Goal: Task Accomplishment & Management: Use online tool/utility

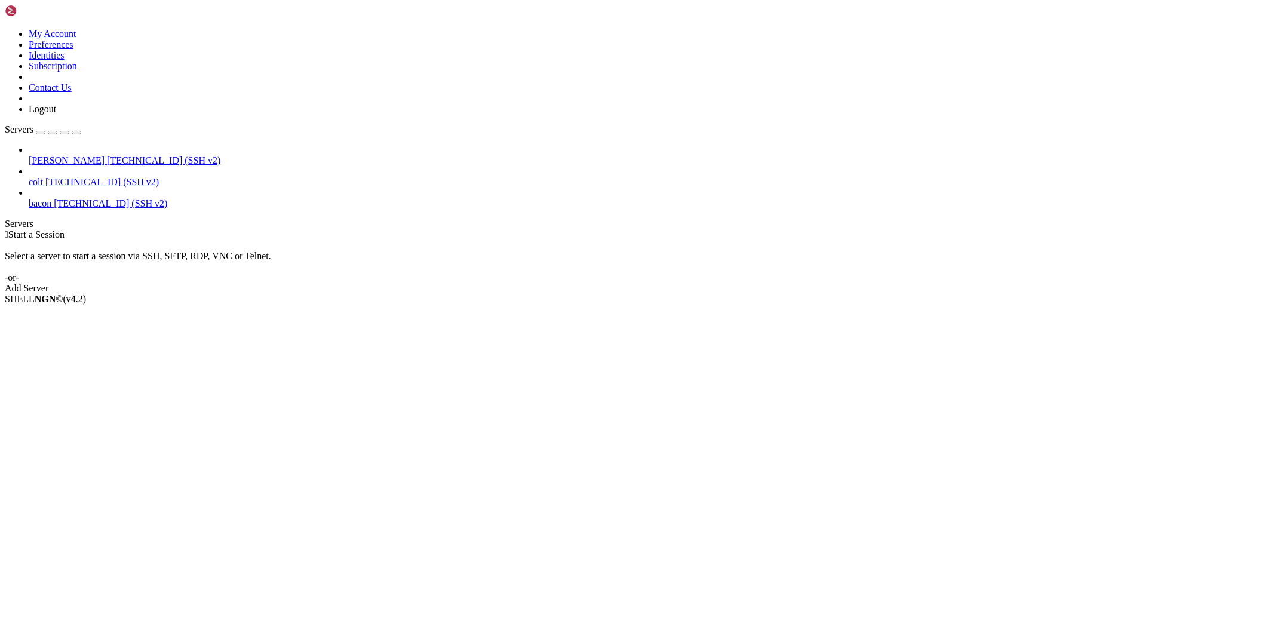
click at [107, 155] on span "[TECHNICAL_ID] (SSH v2)" at bounding box center [164, 160] width 114 height 10
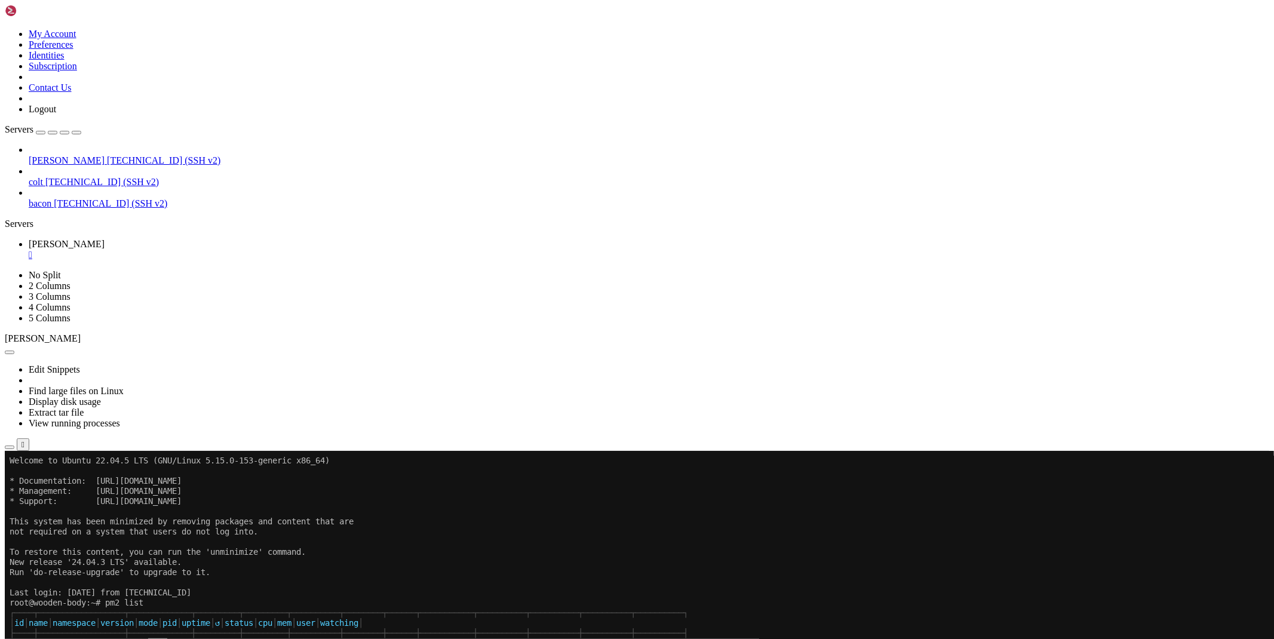
click at [10, 448] on icon "button" at bounding box center [10, 448] width 0 height 0
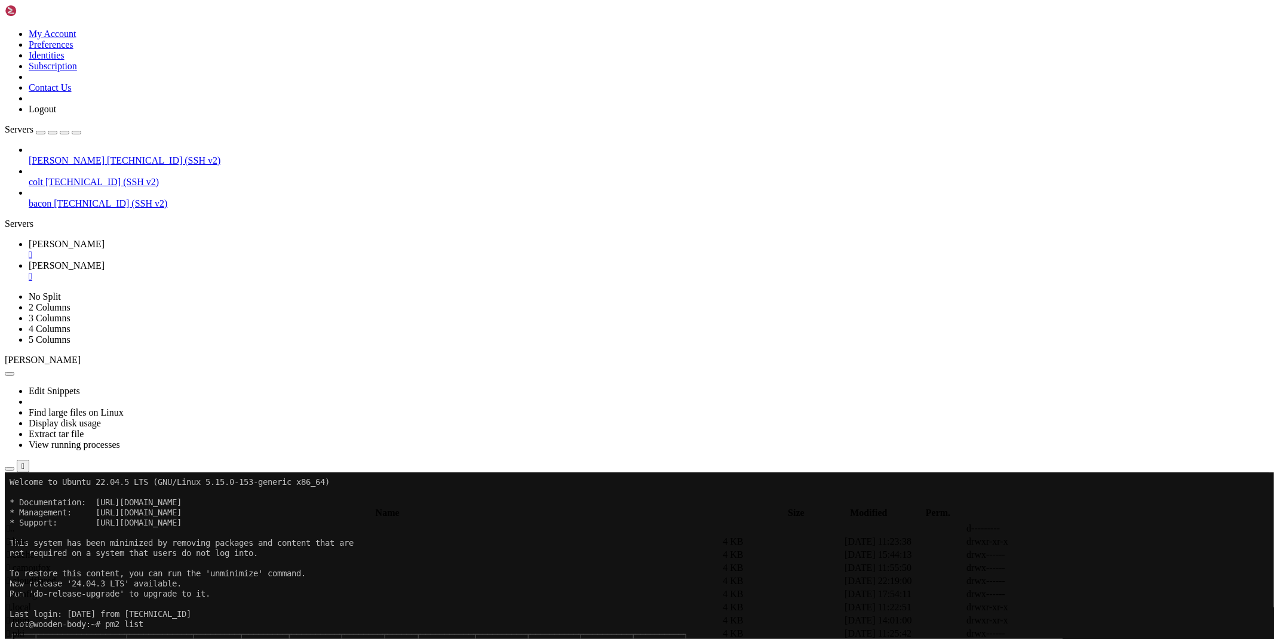
click at [36, 550] on span " bypass" at bounding box center [21, 555] width 29 height 10
type input "/root/ryx/bypass"
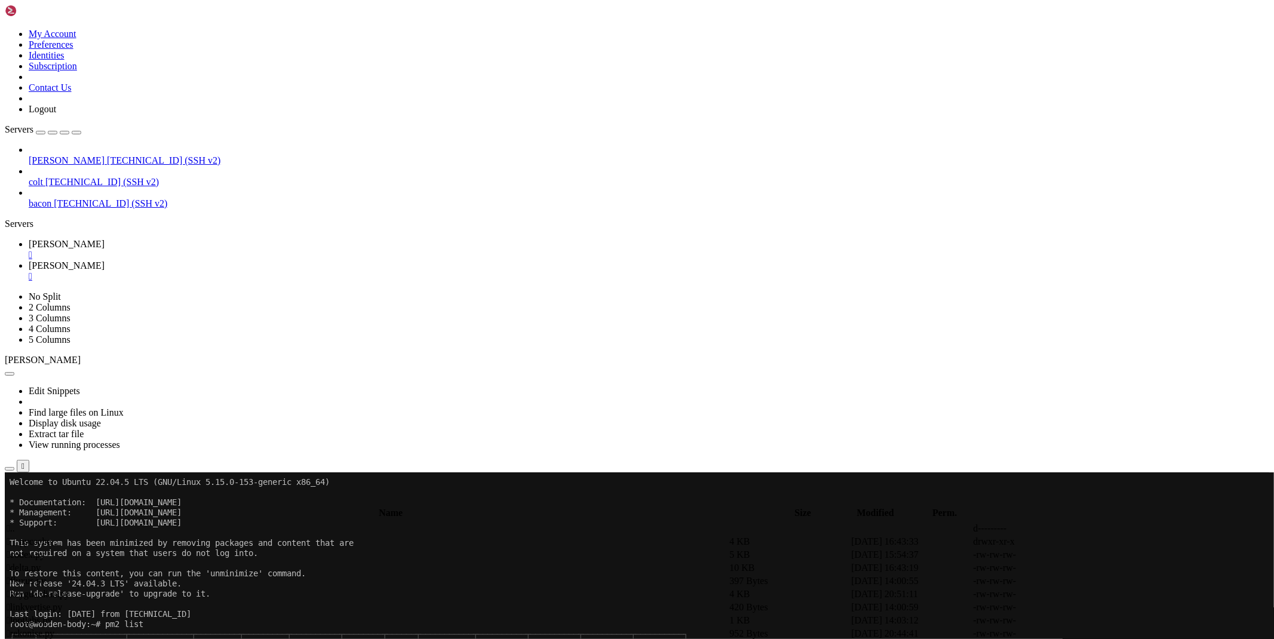
click at [1095, 568] on icon at bounding box center [1095, 568] width 0 height 0
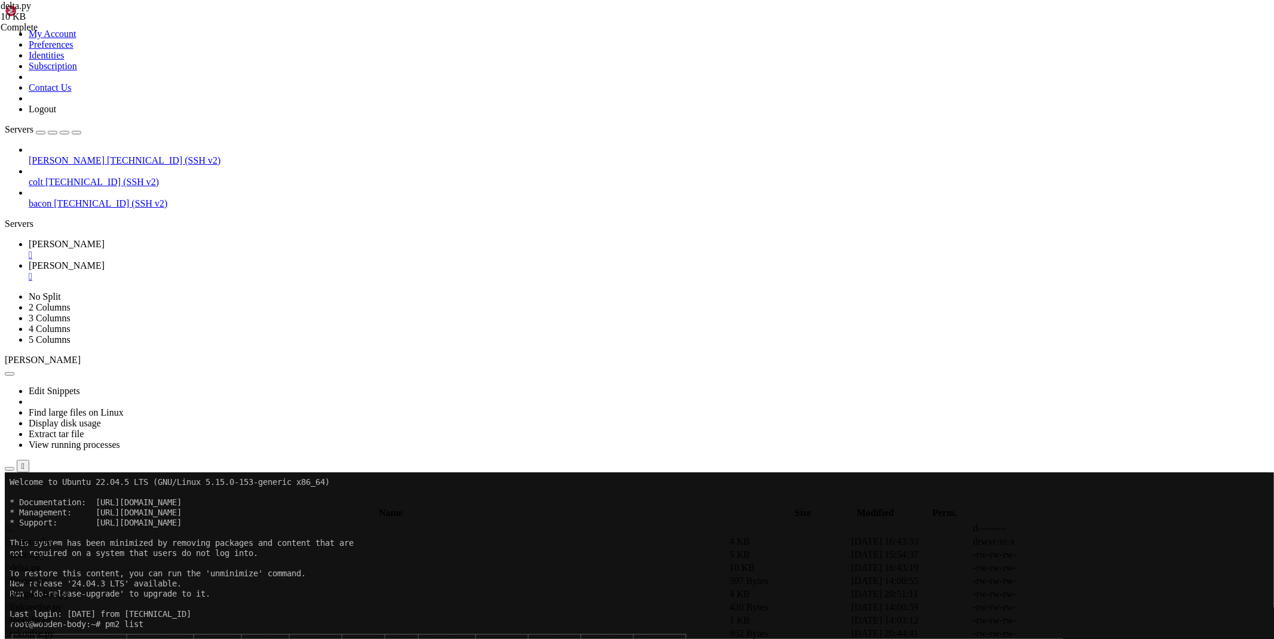
type textarea "if '[DOMAIN_NAME]' in [DOMAIN_NAME]():"
click at [105, 239] on span "[PERSON_NAME]" at bounding box center [67, 244] width 76 height 10
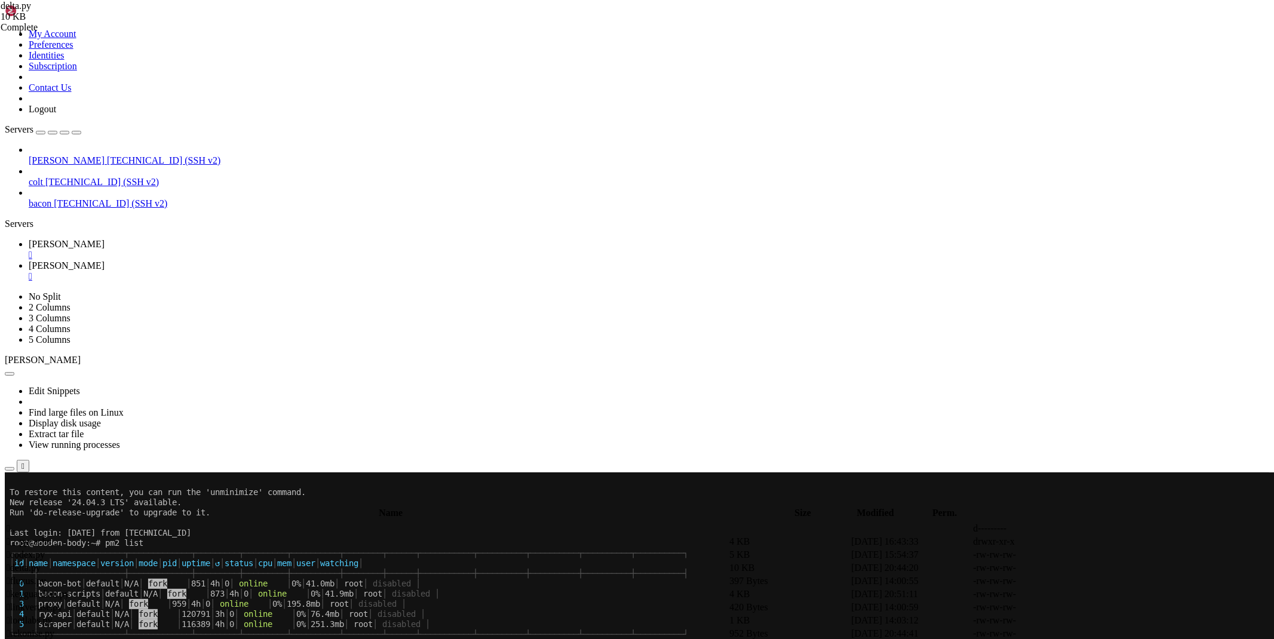
scroll to position [81, 0]
